Goal: Navigation & Orientation: Go to known website

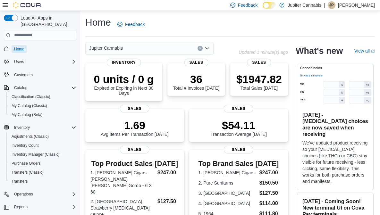
click at [21, 47] on span "Home" at bounding box center [19, 49] width 10 height 5
